Goal: Information Seeking & Learning: Learn about a topic

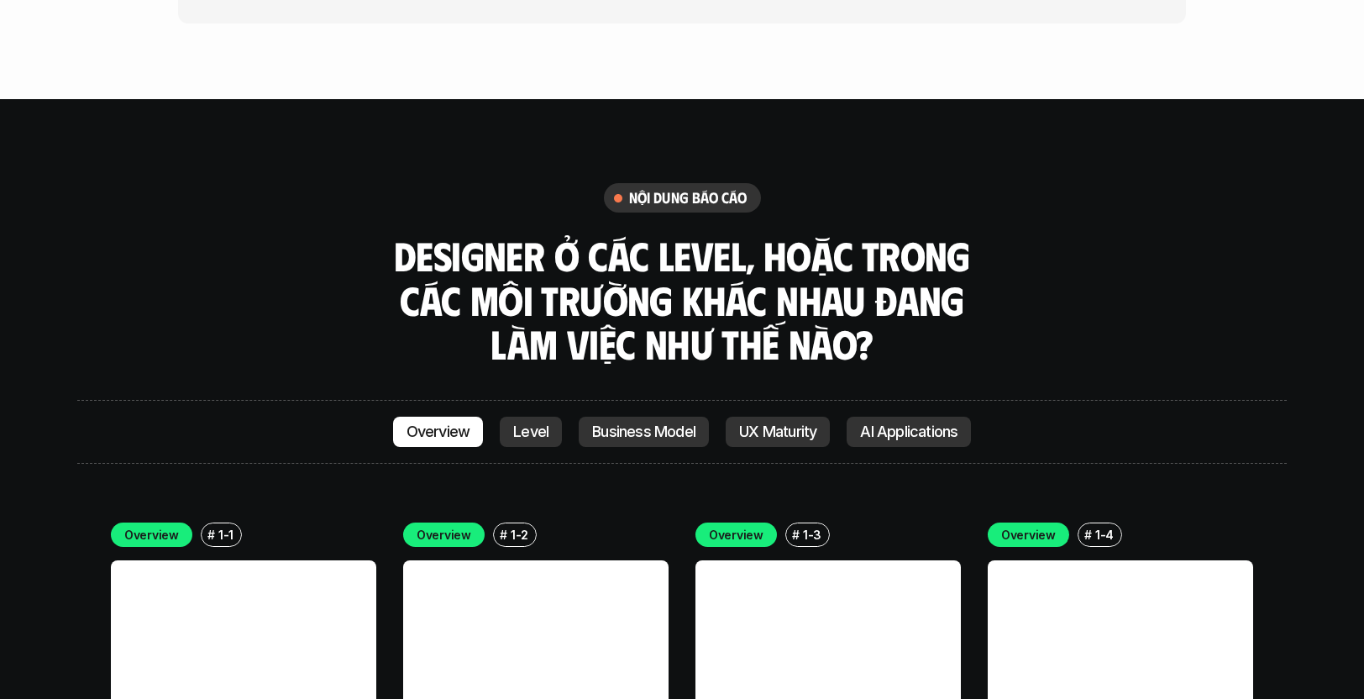
scroll to position [4505, 0]
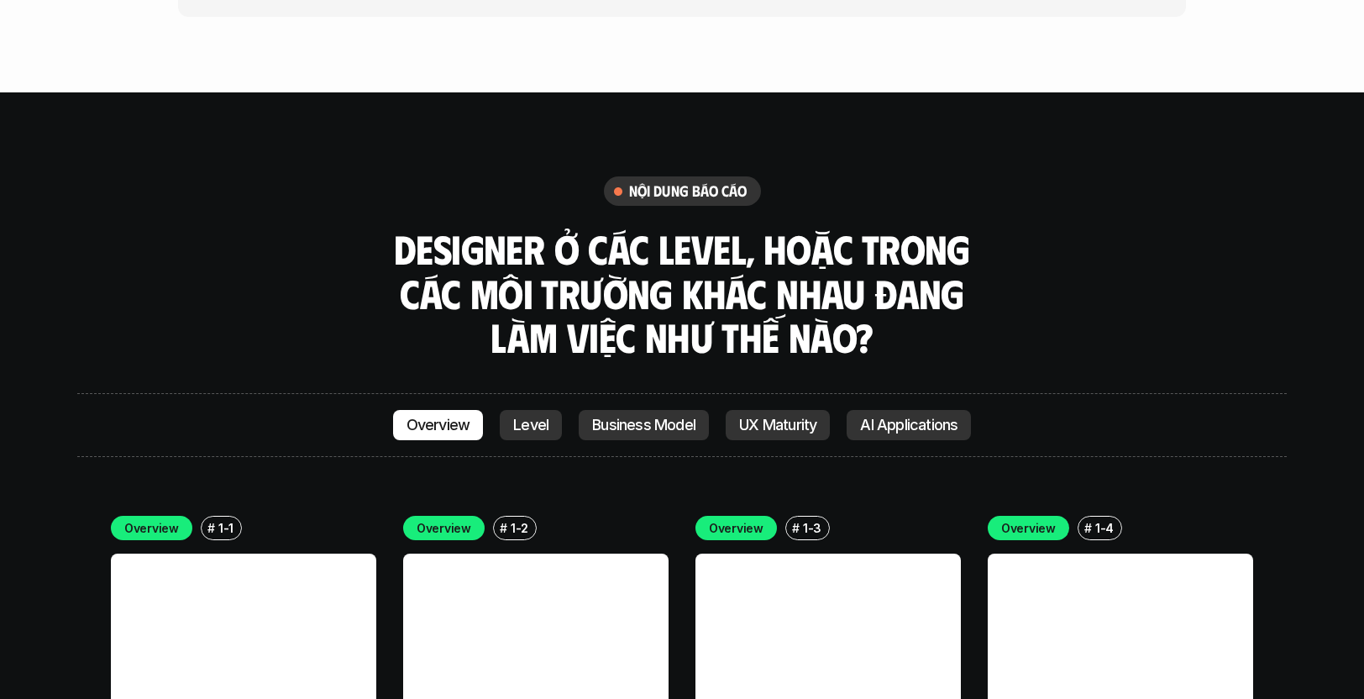
click at [279, 562] on link at bounding box center [243, 686] width 265 height 265
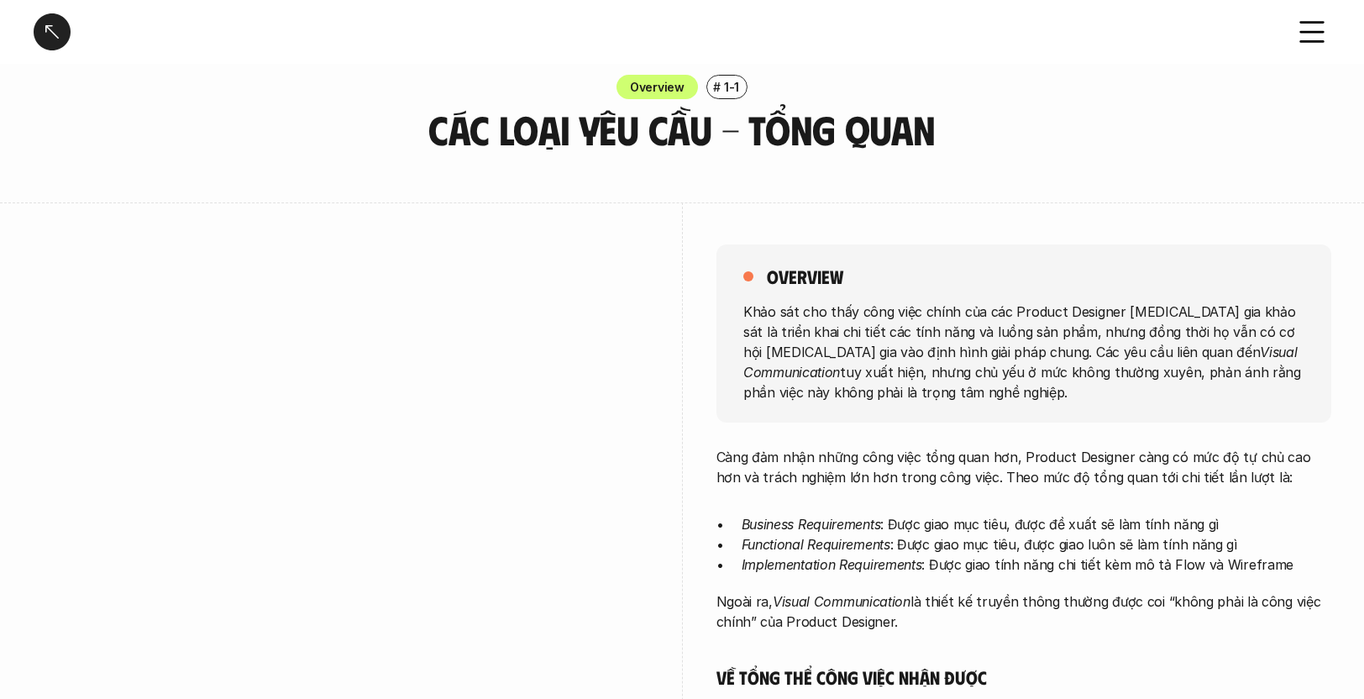
scroll to position [33, 0]
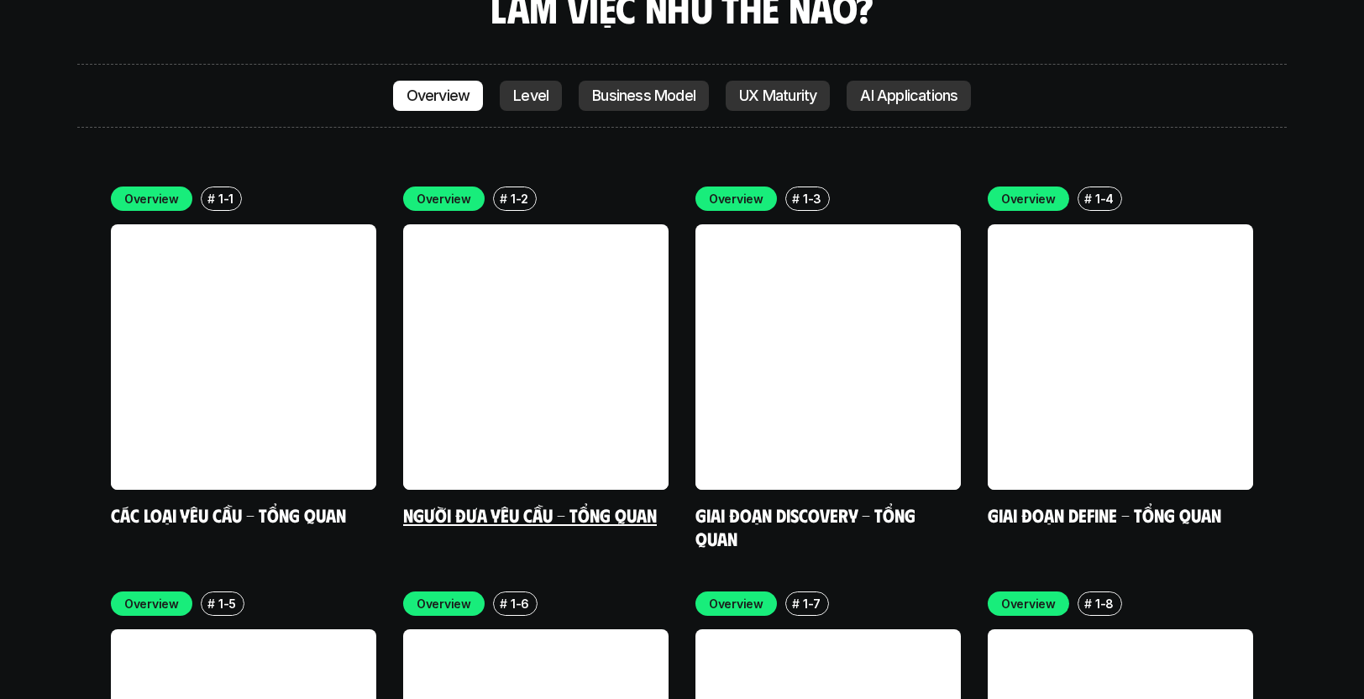
scroll to position [4865, 0]
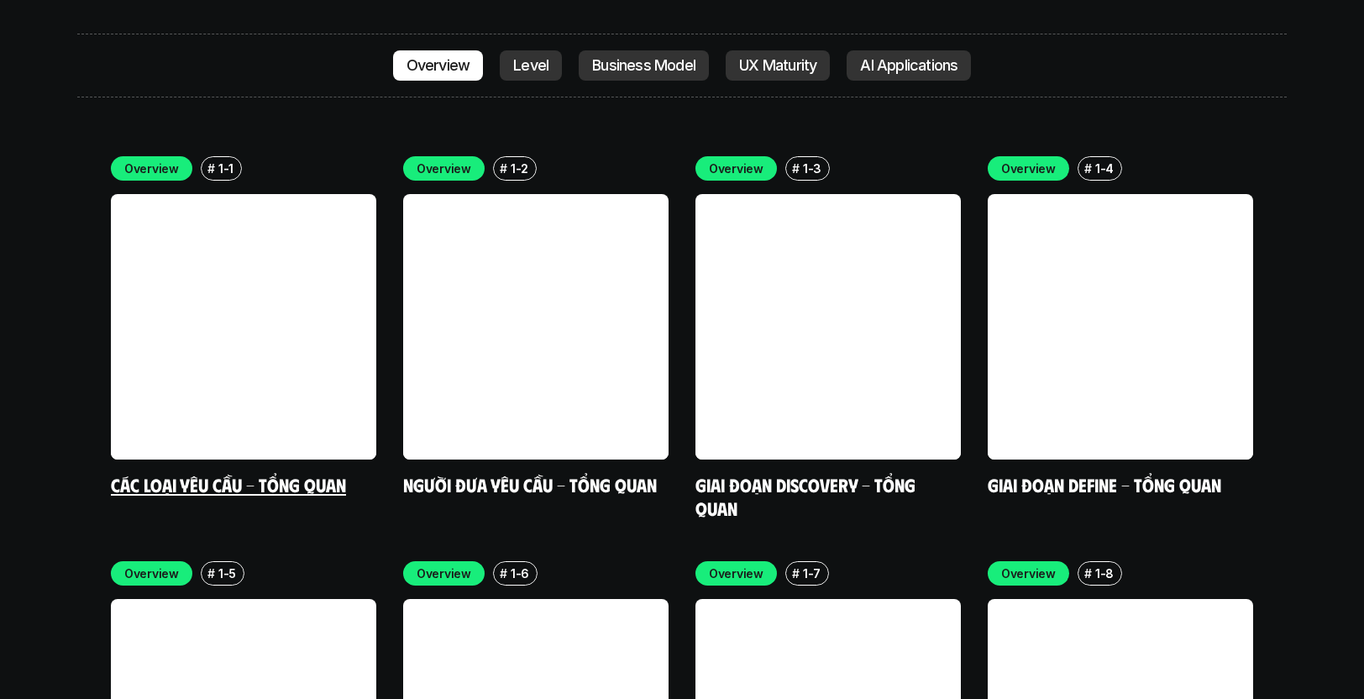
click at [282, 318] on link at bounding box center [243, 326] width 265 height 265
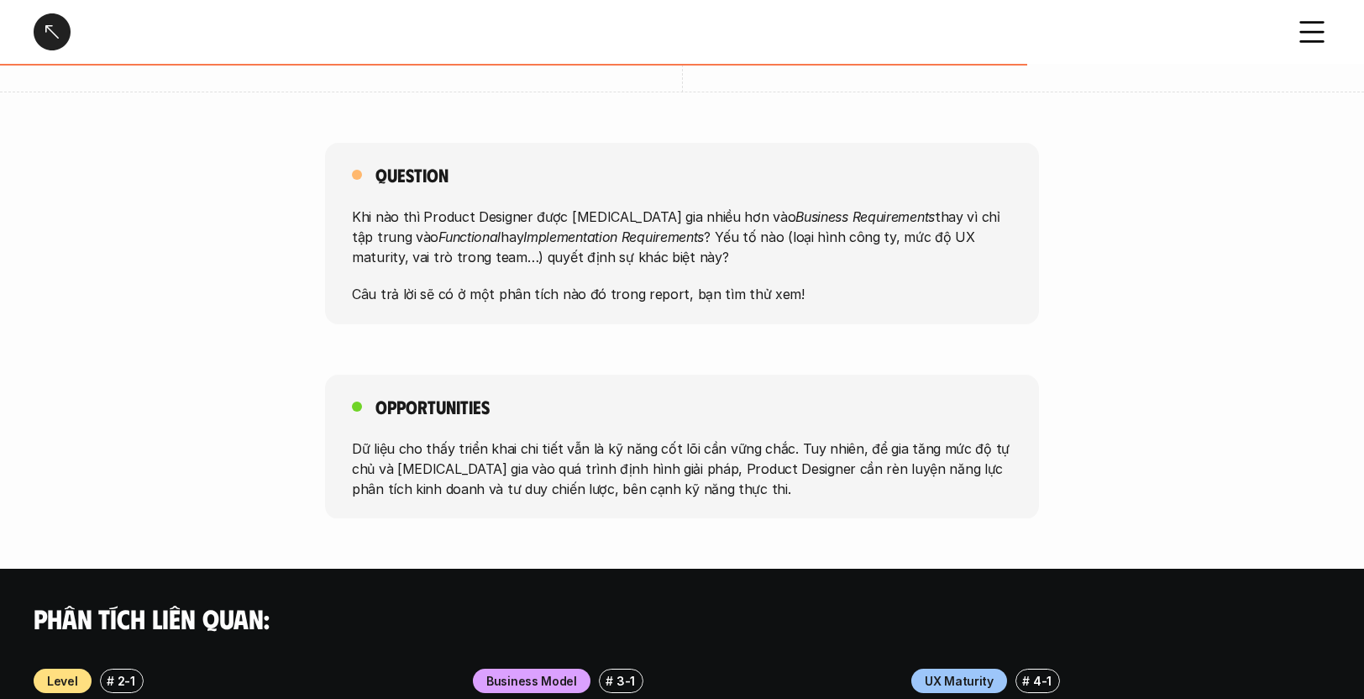
scroll to position [1204, 0]
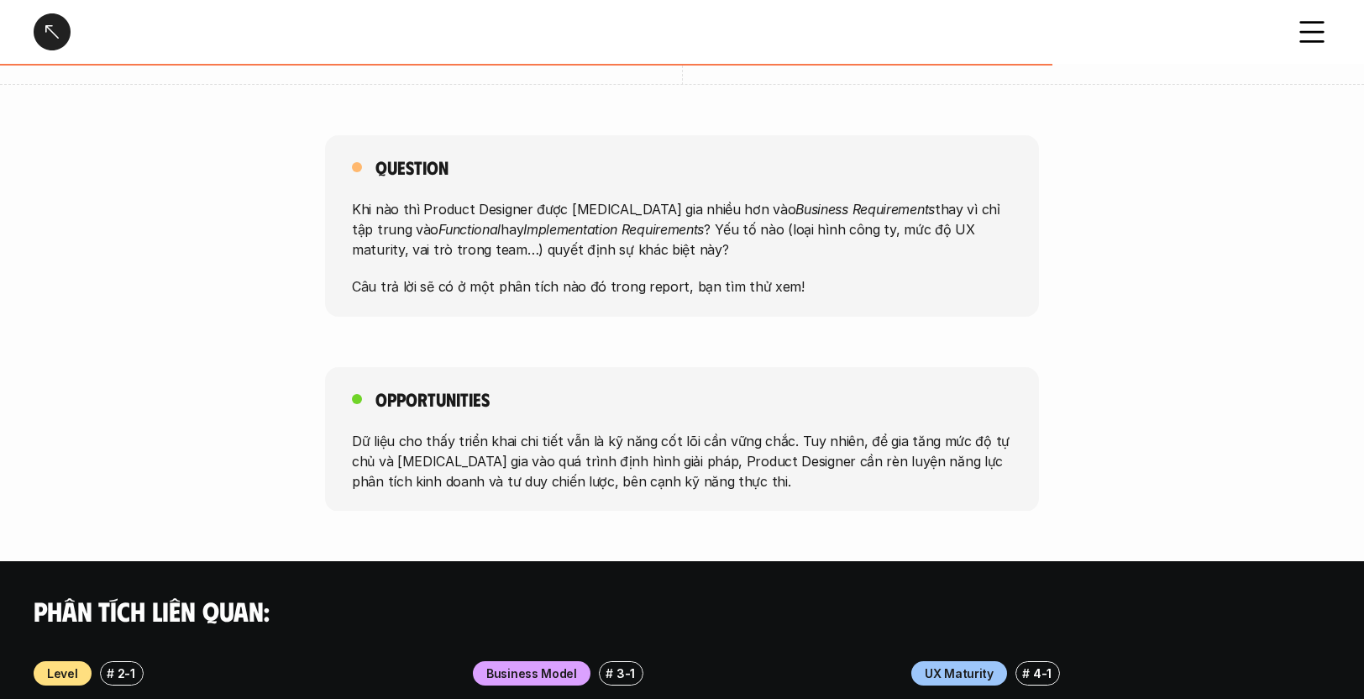
click at [545, 221] on em "Implementation Requirements" at bounding box center [613, 229] width 181 height 17
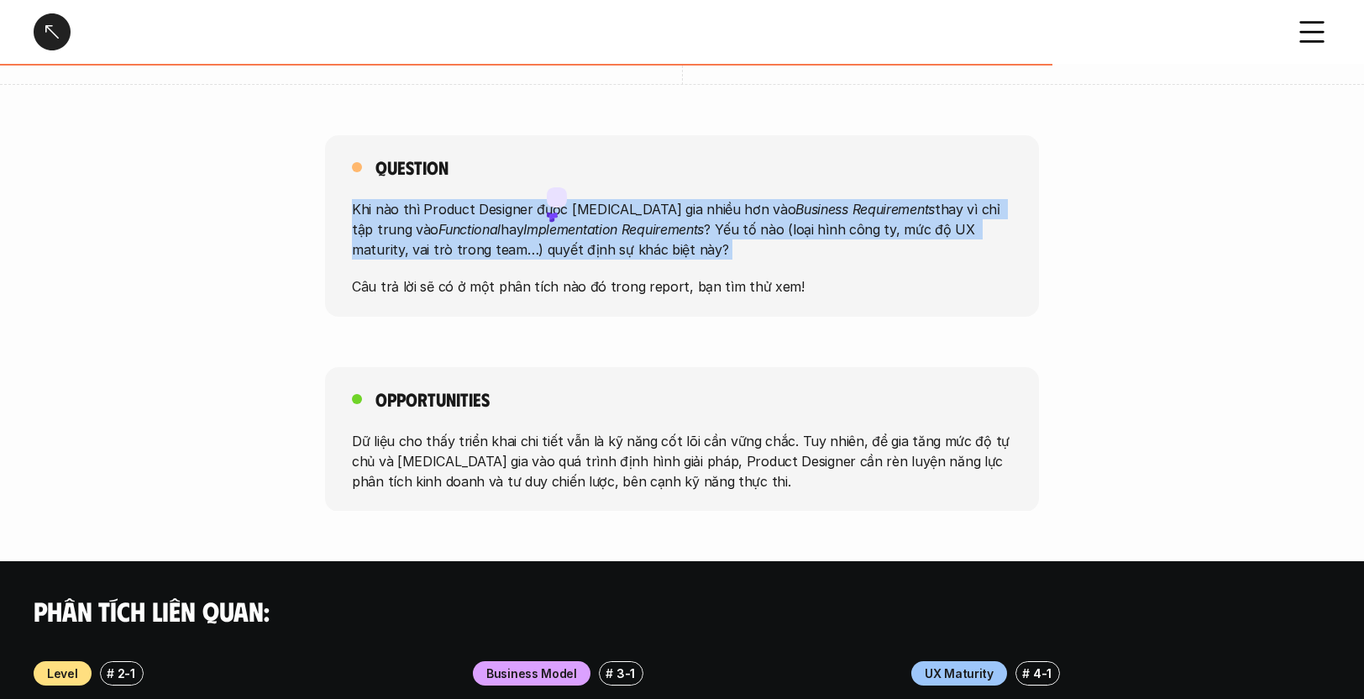
click at [545, 221] on em "Implementation Requirements" at bounding box center [613, 229] width 181 height 17
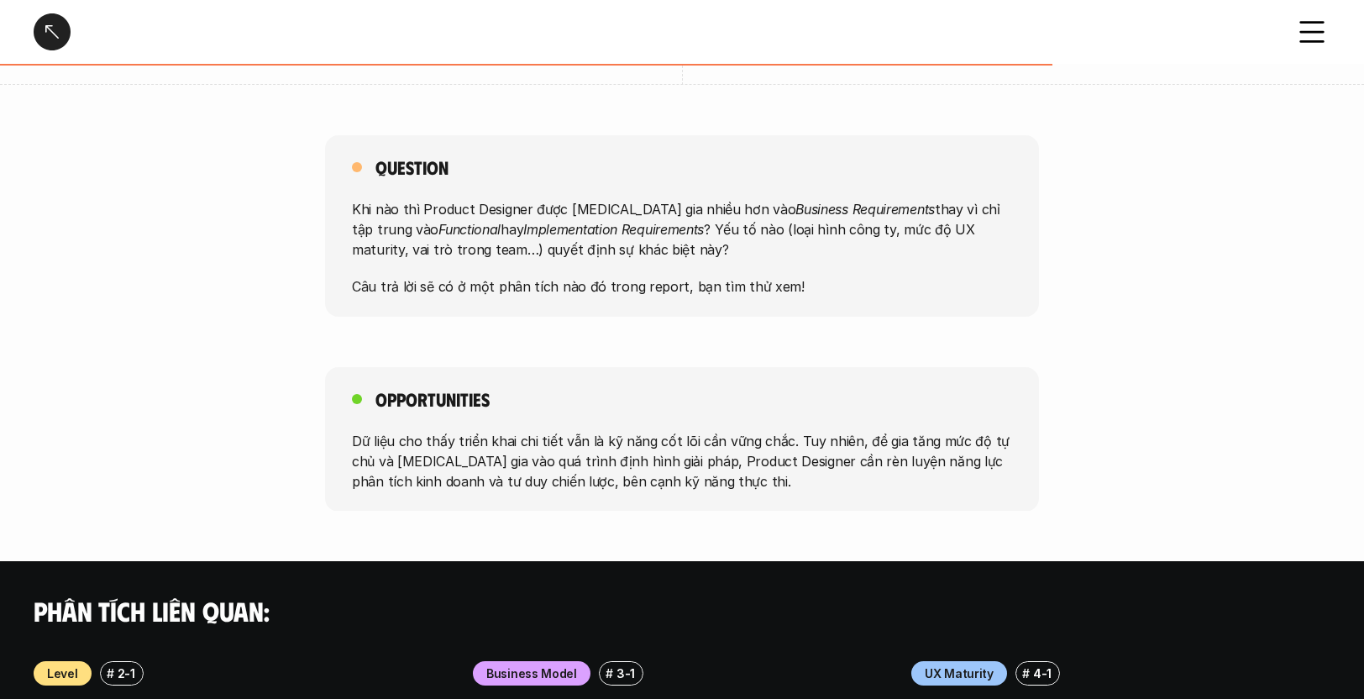
click at [545, 221] on em "Implementation Requirements" at bounding box center [613, 229] width 181 height 17
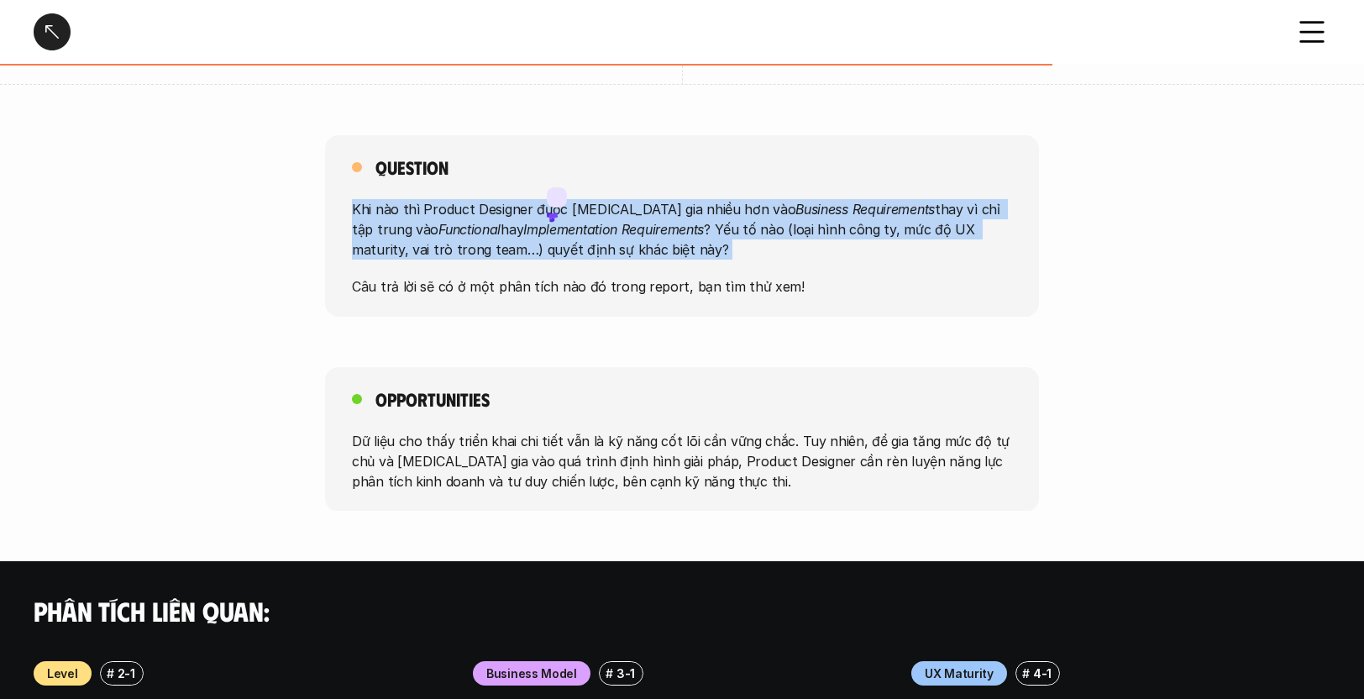
click at [594, 199] on p "Khi nào thì Product Designer được [MEDICAL_DATA] gia nhiều hơn vào Business Req…" at bounding box center [682, 229] width 660 height 60
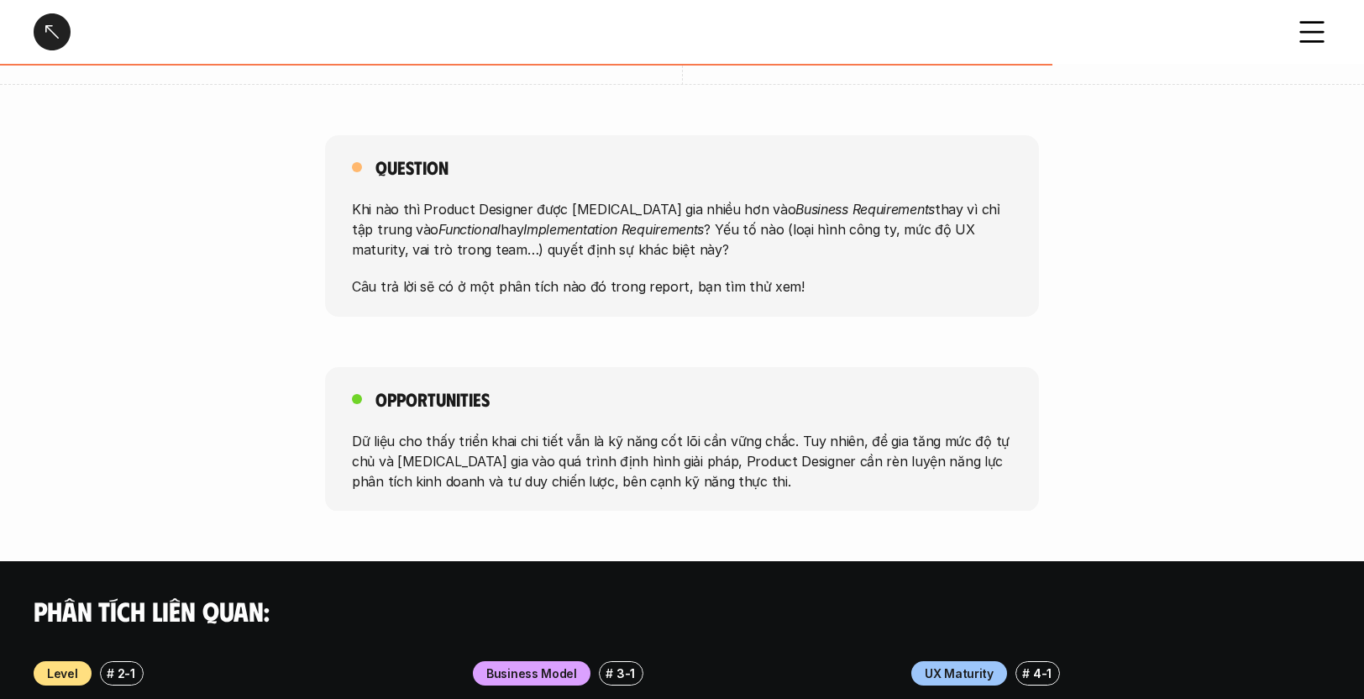
click at [625, 256] on div "Question Khi nào thì Product Designer được [MEDICAL_DATA] gia nhiều hơn vào Bus…" at bounding box center [682, 225] width 714 height 181
click at [741, 297] on div "Các loại yêu cầu - Tổng quan Overview # 1-1 Các loại yêu cầu - Tổng quan overvi…" at bounding box center [682, 32] width 1364 height 2472
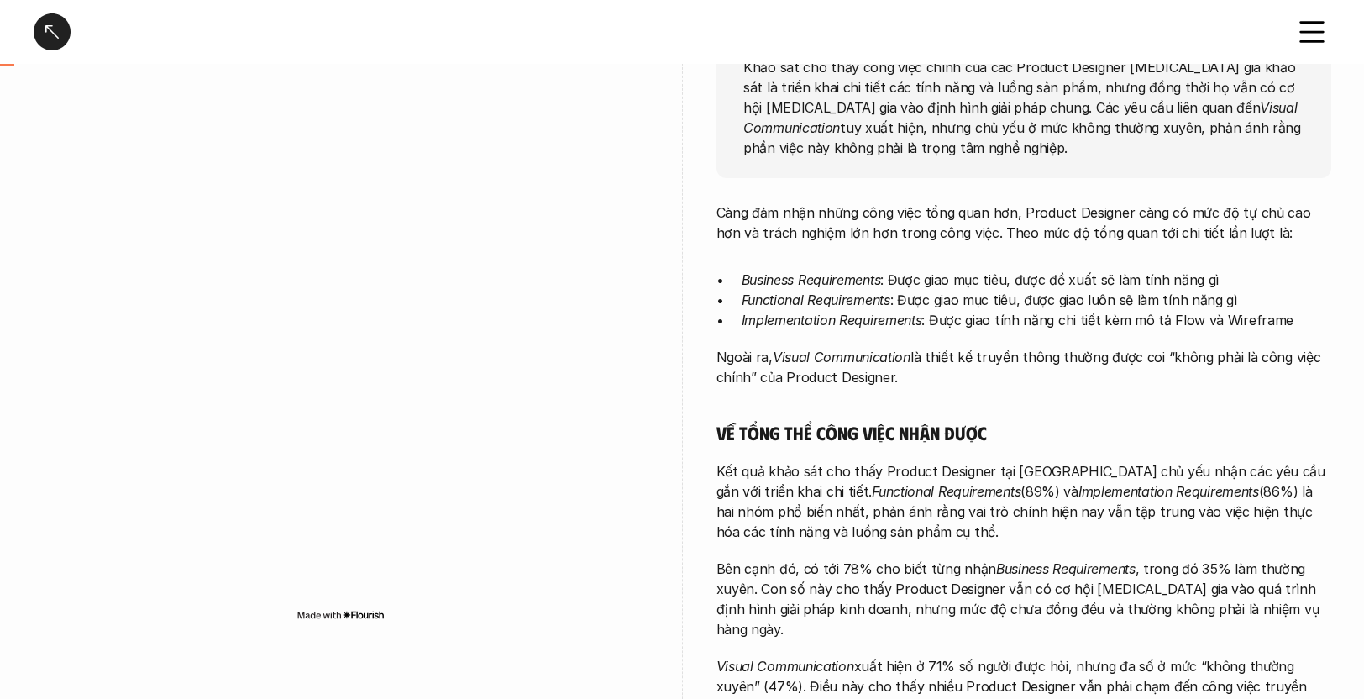
scroll to position [0, 0]
